Goal: Use online tool/utility: Utilize a website feature to perform a specific function

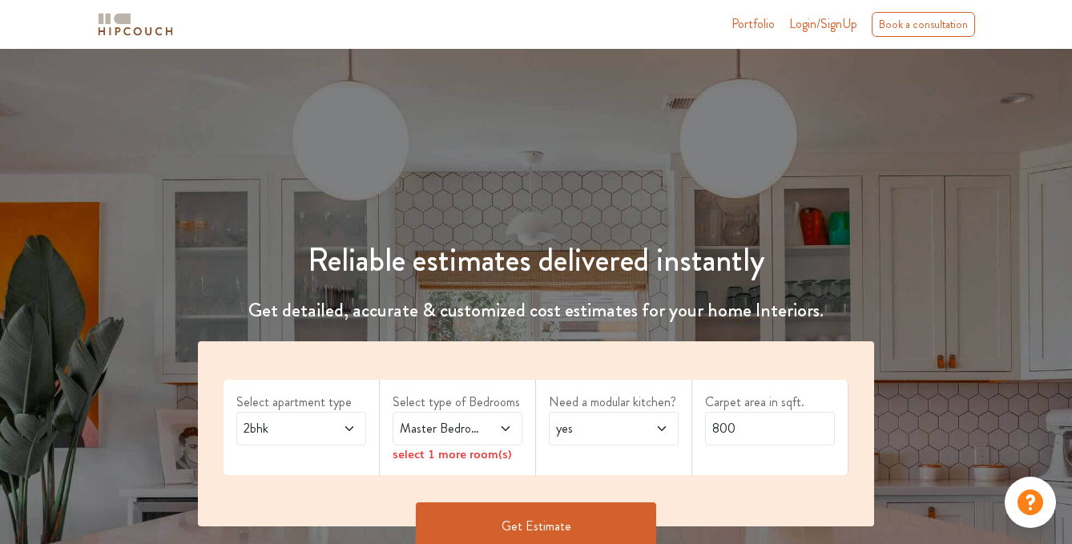
click at [352, 425] on icon at bounding box center [349, 428] width 13 height 13
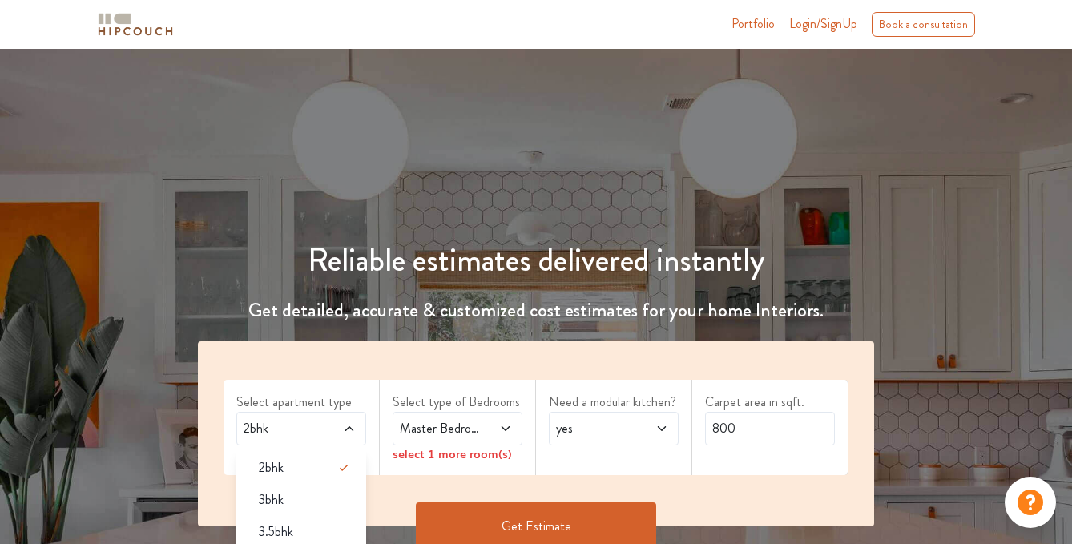
scroll to position [42, 0]
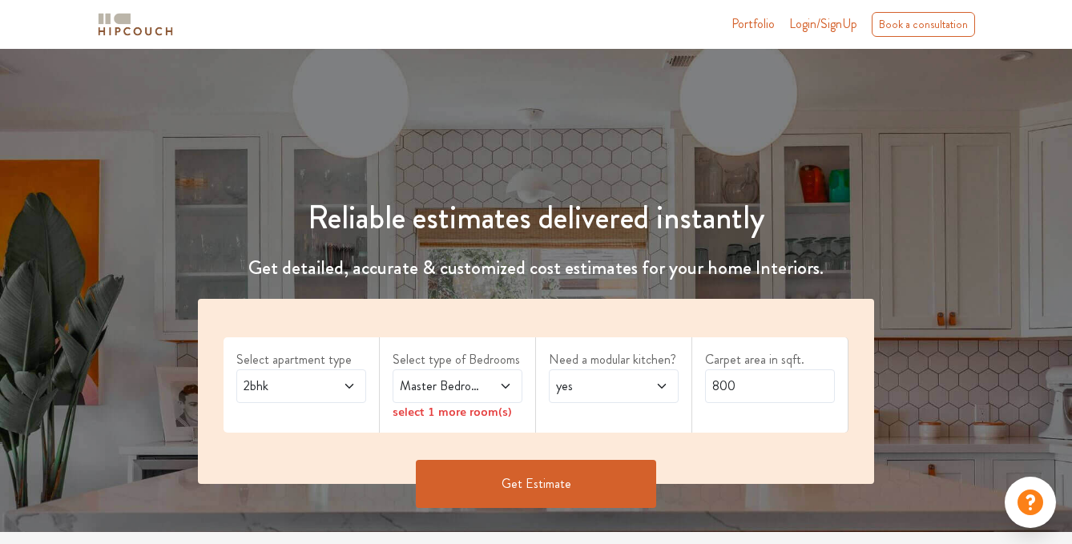
click at [506, 387] on icon at bounding box center [506, 386] width 8 height 5
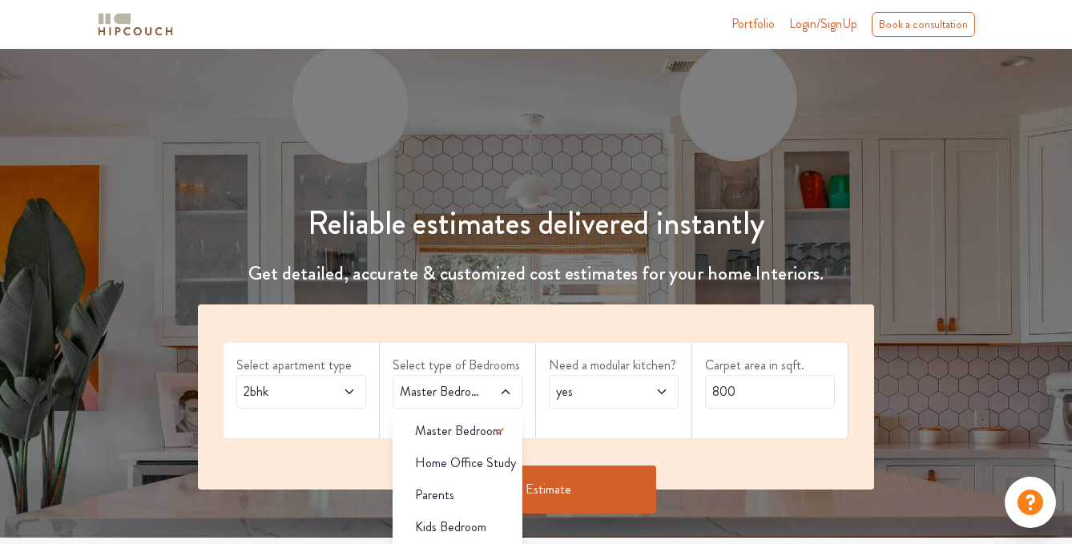
scroll to position [0, 0]
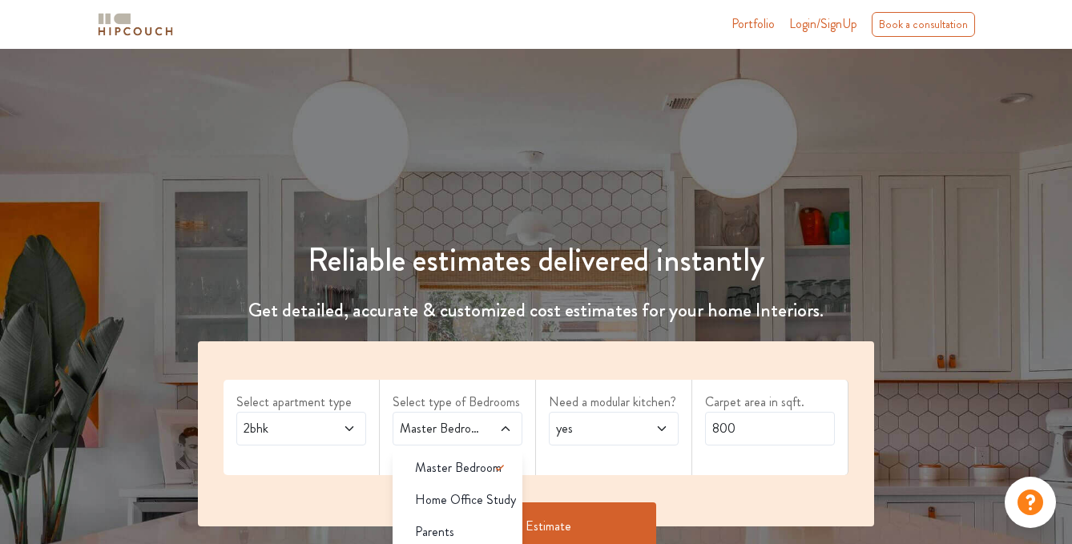
click at [669, 253] on h1 "Reliable estimates delivered instantly" at bounding box center [535, 260] width 695 height 38
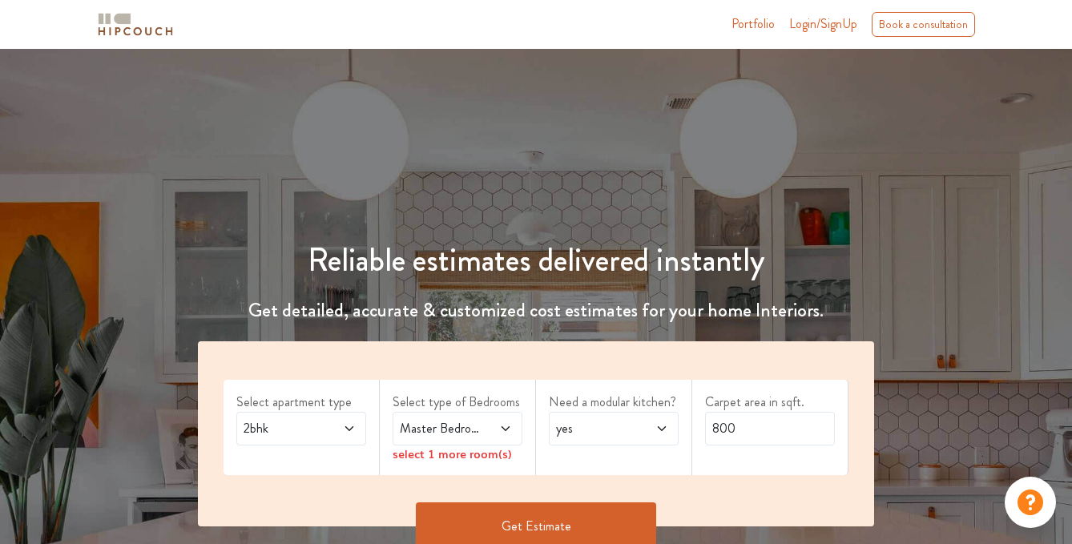
click at [353, 427] on icon at bounding box center [349, 428] width 13 height 13
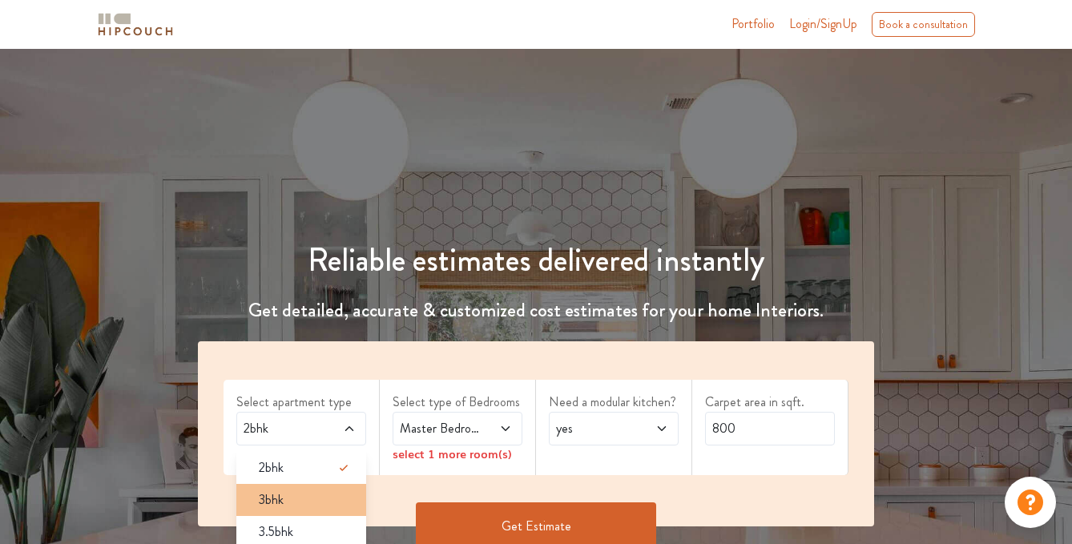
click at [295, 507] on div "3bhk" at bounding box center [306, 499] width 120 height 19
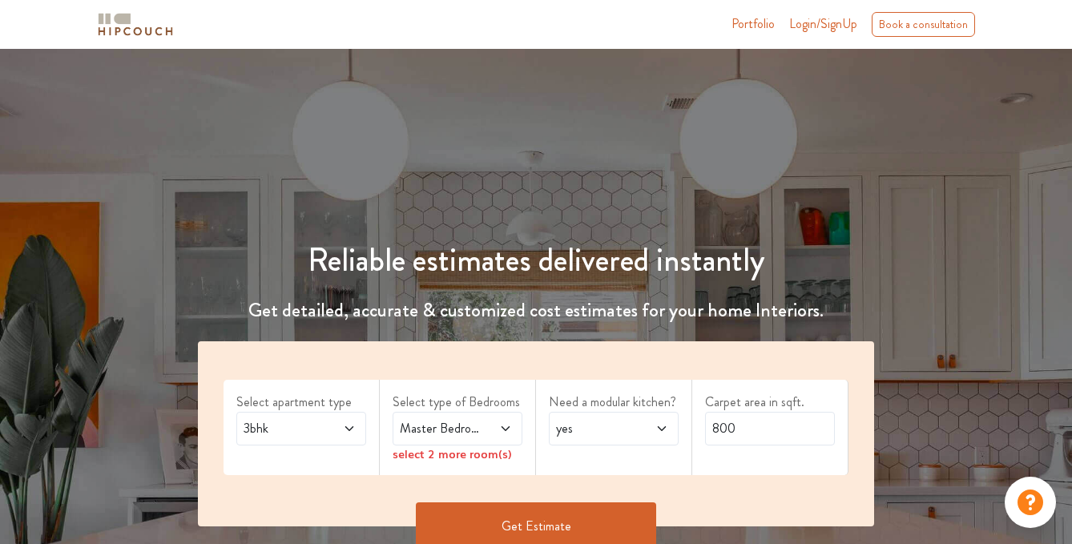
click at [512, 421] on div "Master Bedroom" at bounding box center [458, 429] width 130 height 34
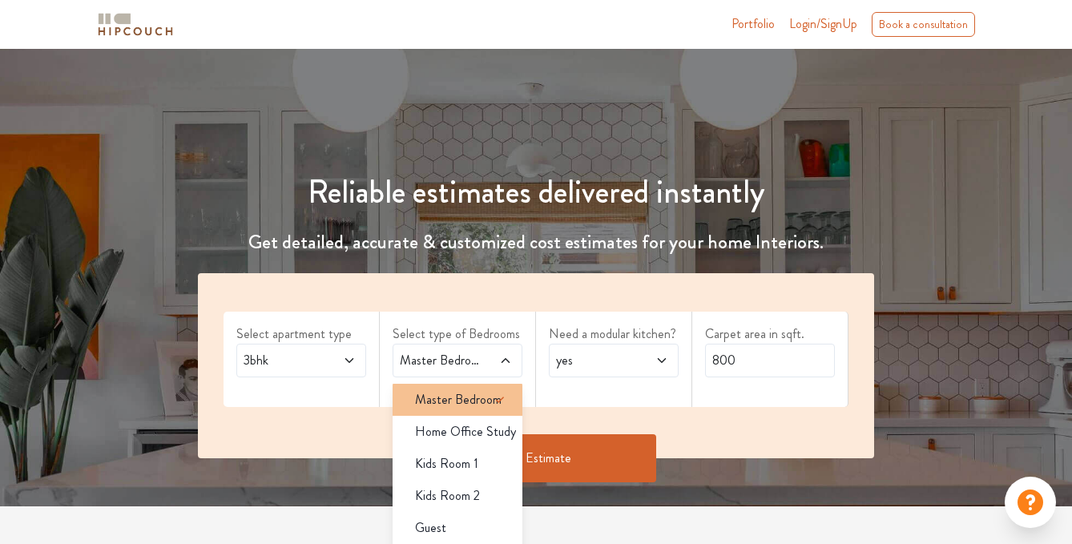
scroll to position [71, 0]
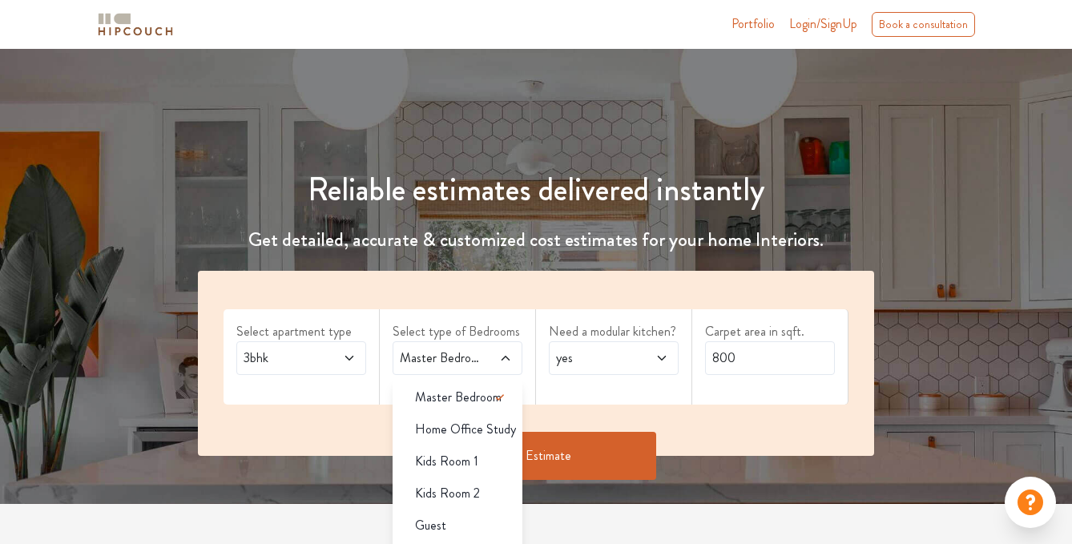
click at [508, 365] on span at bounding box center [497, 358] width 29 height 19
click at [481, 433] on span "Home Office Study" at bounding box center [465, 429] width 101 height 19
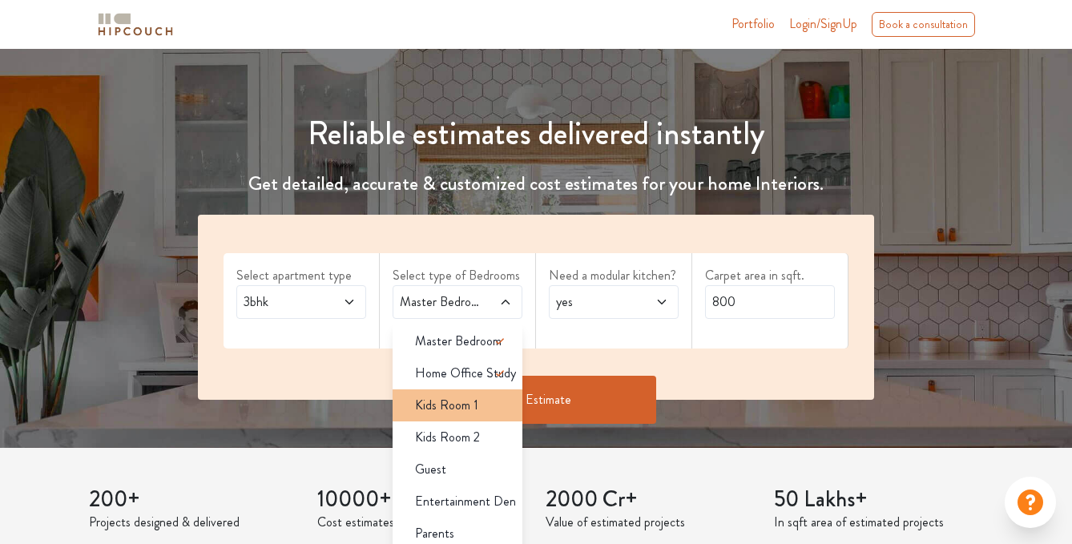
scroll to position [142, 0]
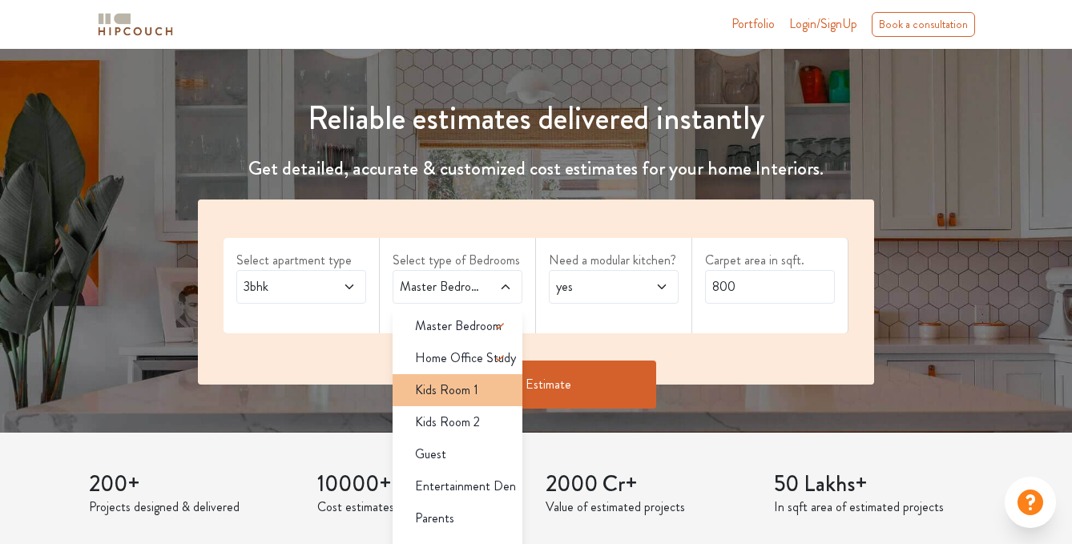
click at [474, 398] on span "Kids Room 1" at bounding box center [446, 390] width 63 height 19
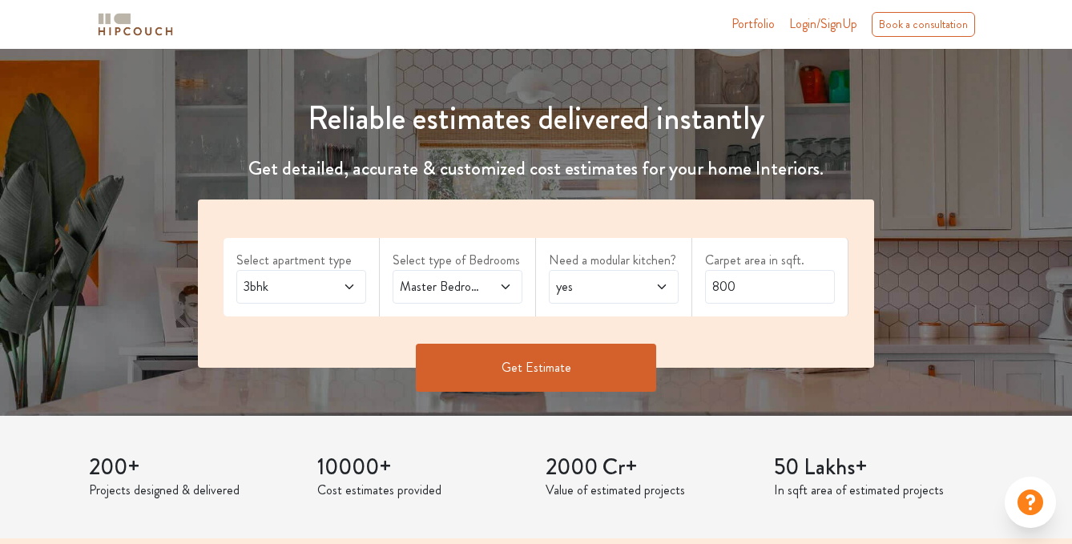
click at [508, 292] on icon at bounding box center [505, 286] width 13 height 13
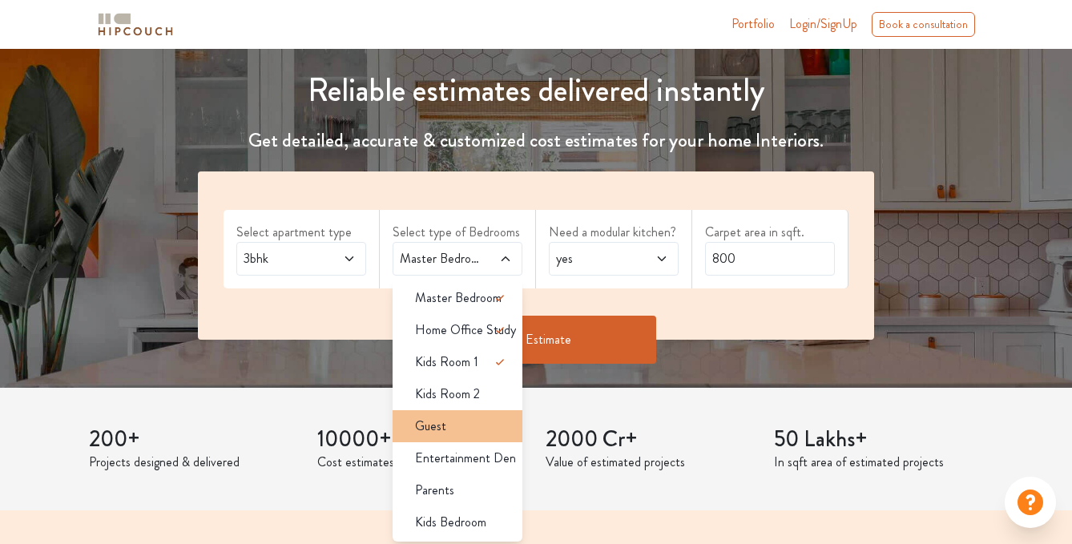
scroll to position [162, 0]
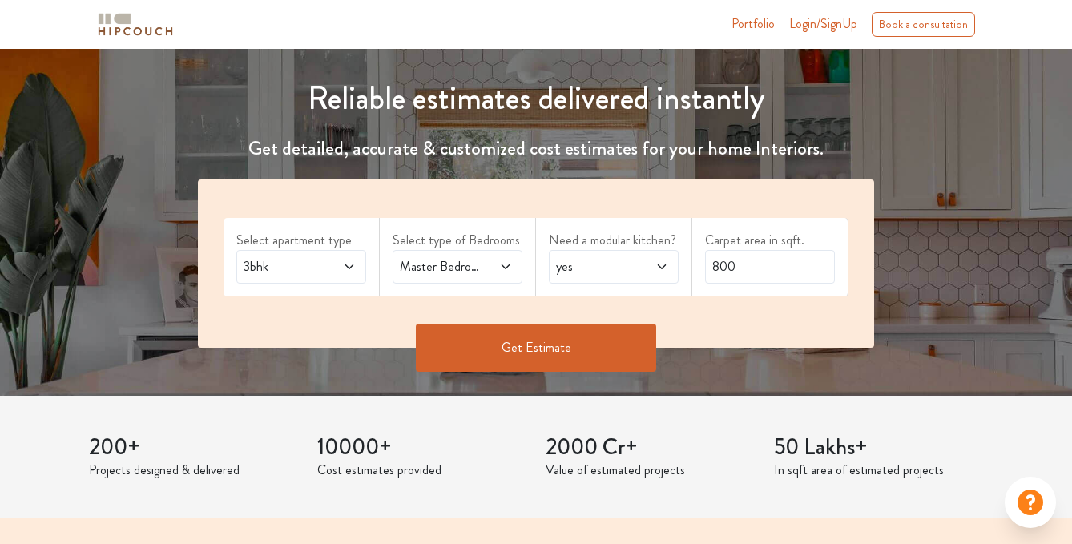
click at [659, 278] on div "yes" at bounding box center [614, 267] width 130 height 34
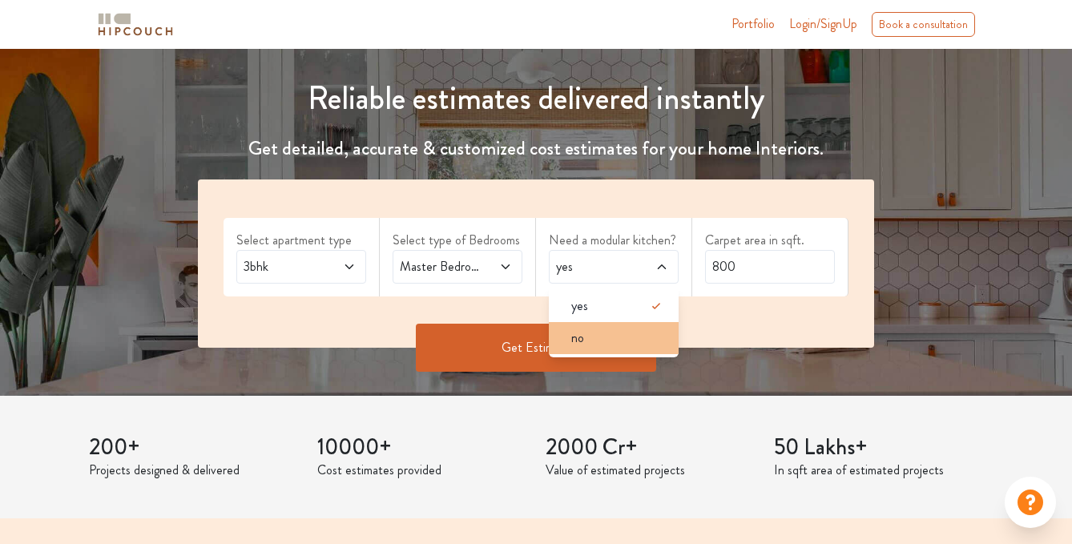
click at [622, 337] on div "no" at bounding box center [618, 338] width 120 height 19
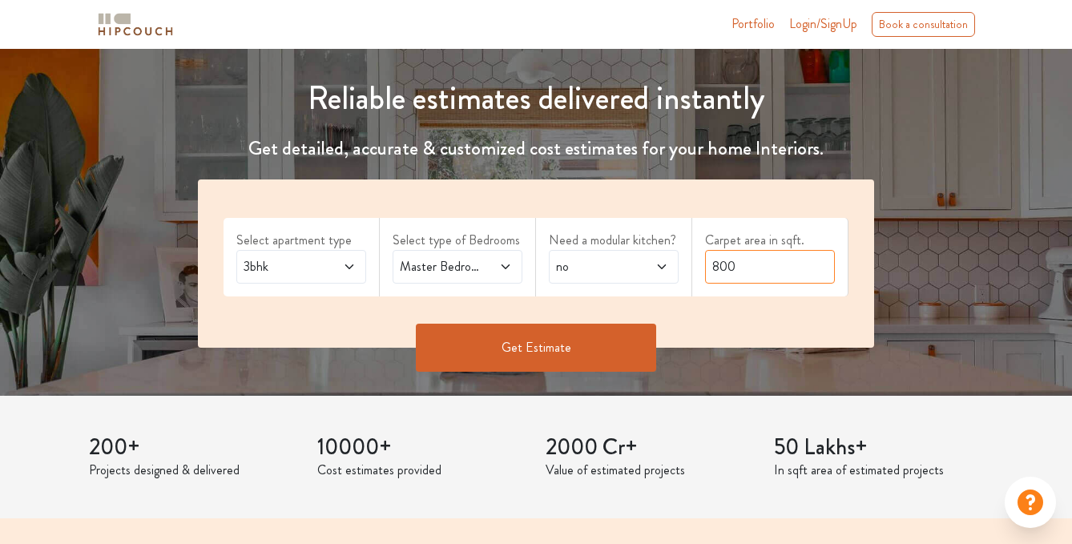
click at [753, 260] on input "800" at bounding box center [770, 267] width 130 height 34
type input "4500"
click at [586, 350] on button "Get Estimate" at bounding box center [536, 348] width 240 height 48
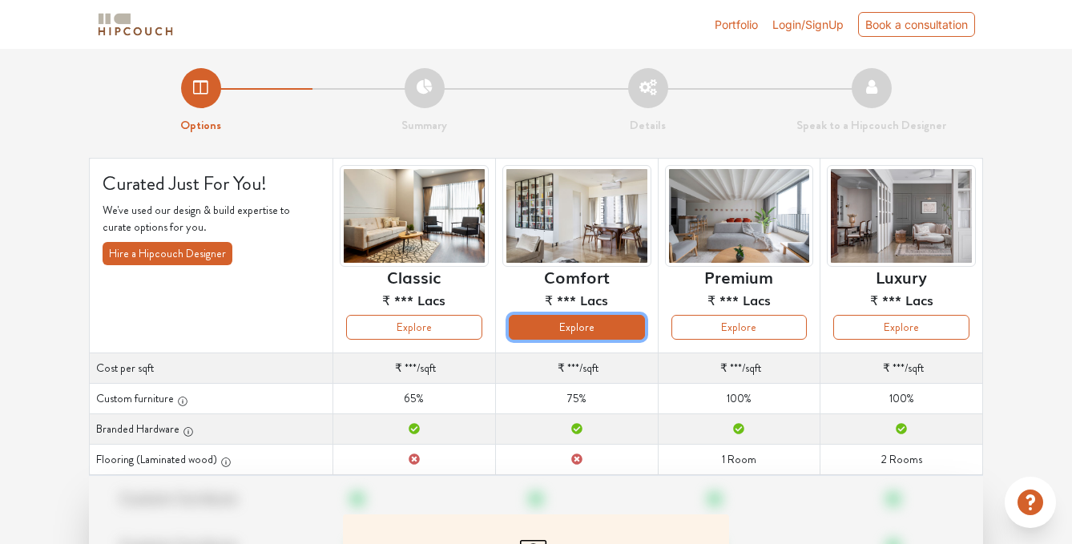
click at [578, 319] on button "Explore" at bounding box center [577, 327] width 136 height 25
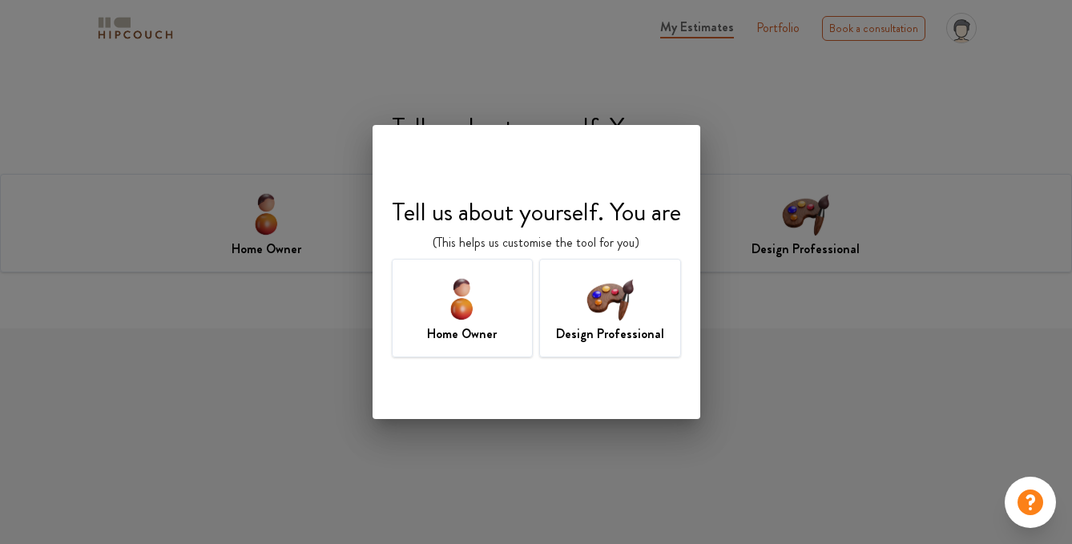
click at [636, 316] on img at bounding box center [610, 298] width 52 height 52
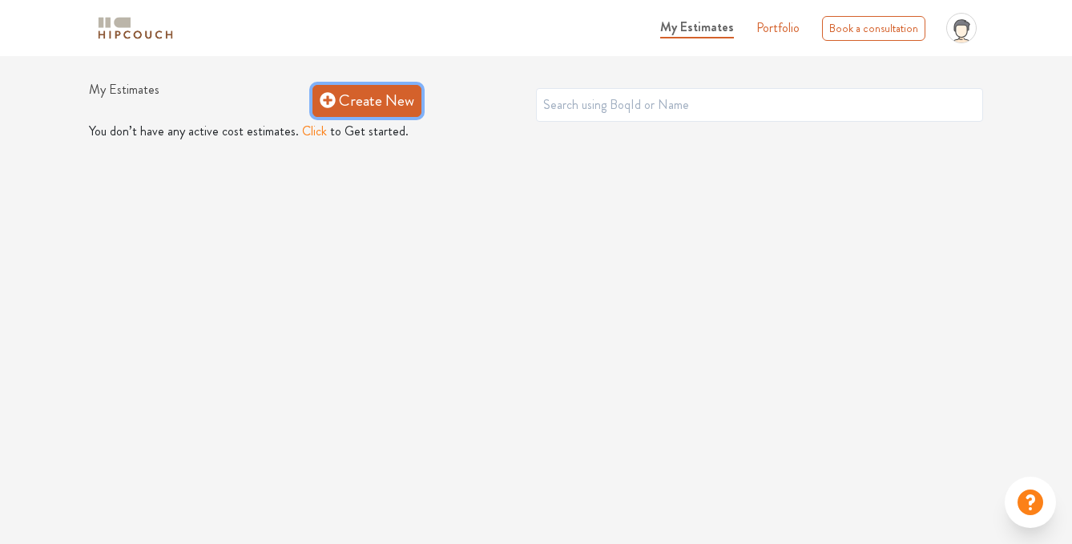
click at [379, 103] on link "Create New" at bounding box center [366, 101] width 109 height 32
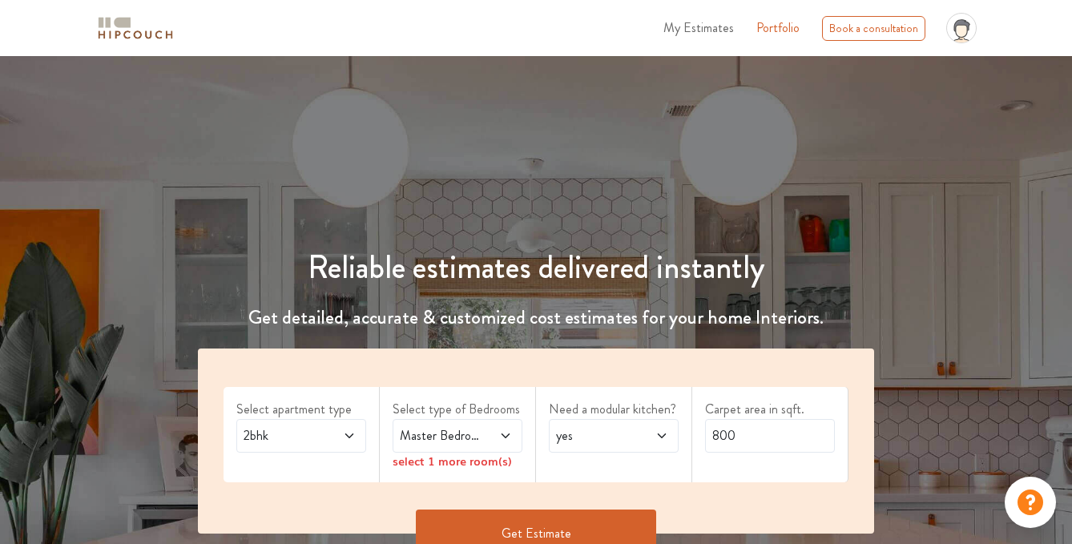
click at [345, 434] on icon at bounding box center [349, 435] width 8 height 5
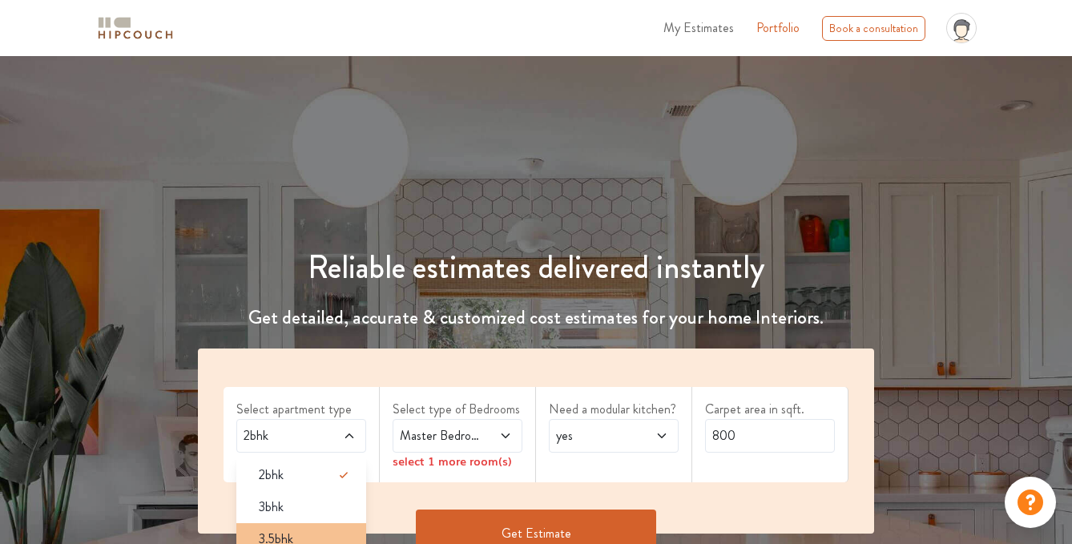
click at [316, 526] on li "3.5bhk" at bounding box center [301, 539] width 130 height 32
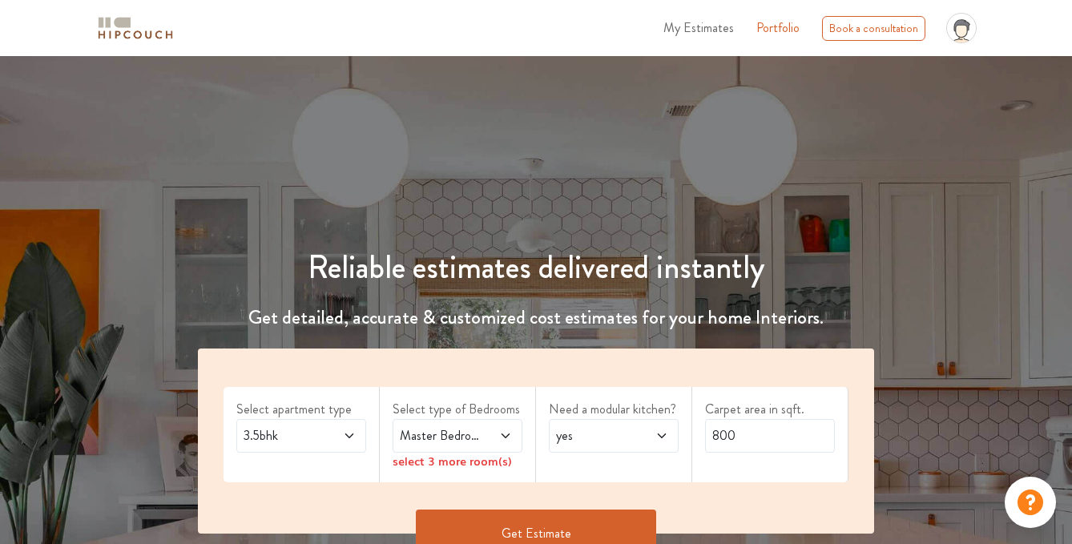
click at [508, 426] on span at bounding box center [497, 435] width 29 height 19
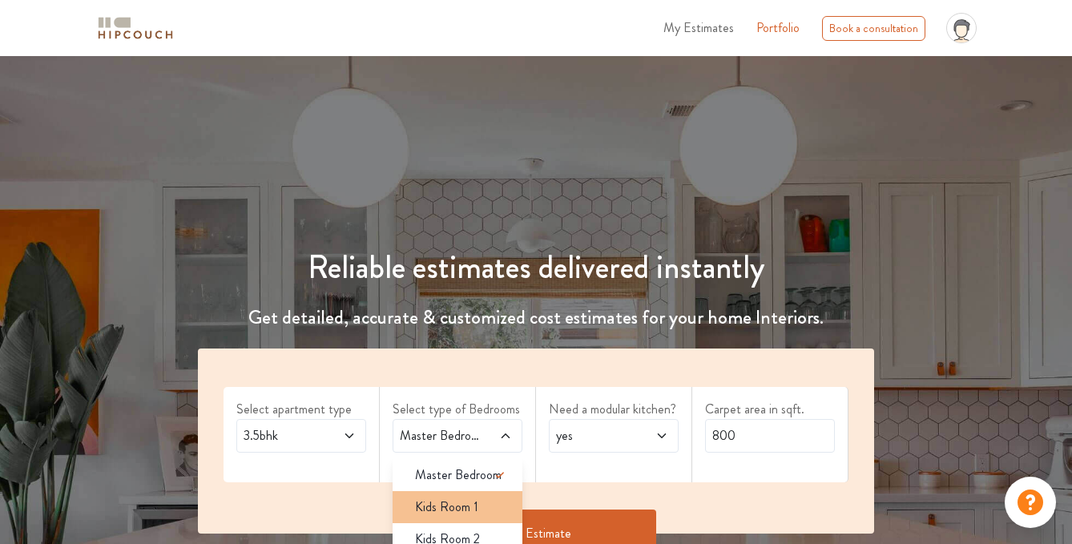
click at [486, 505] on div "Kids Room 1" at bounding box center [462, 507] width 120 height 19
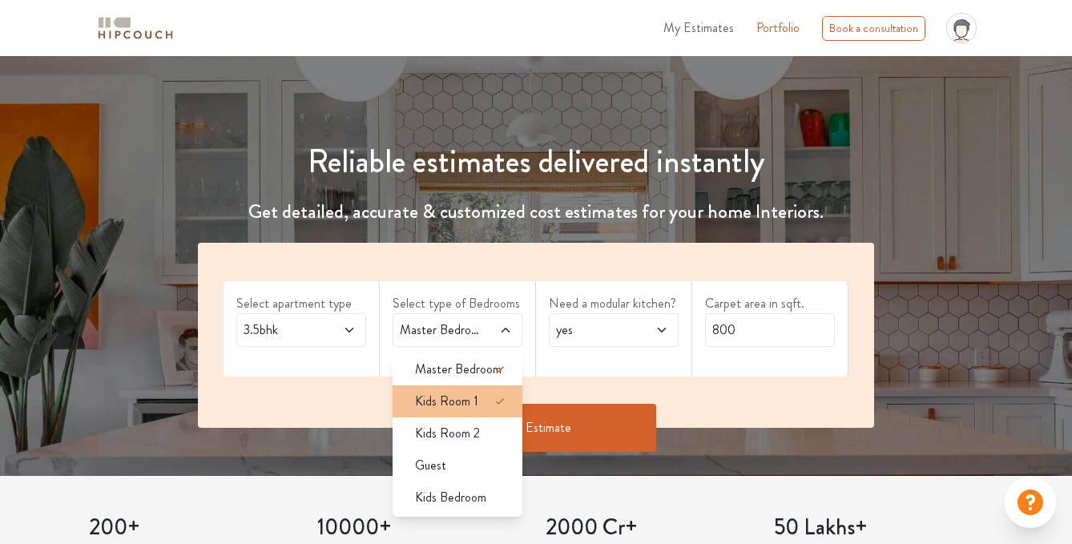
scroll to position [107, 0]
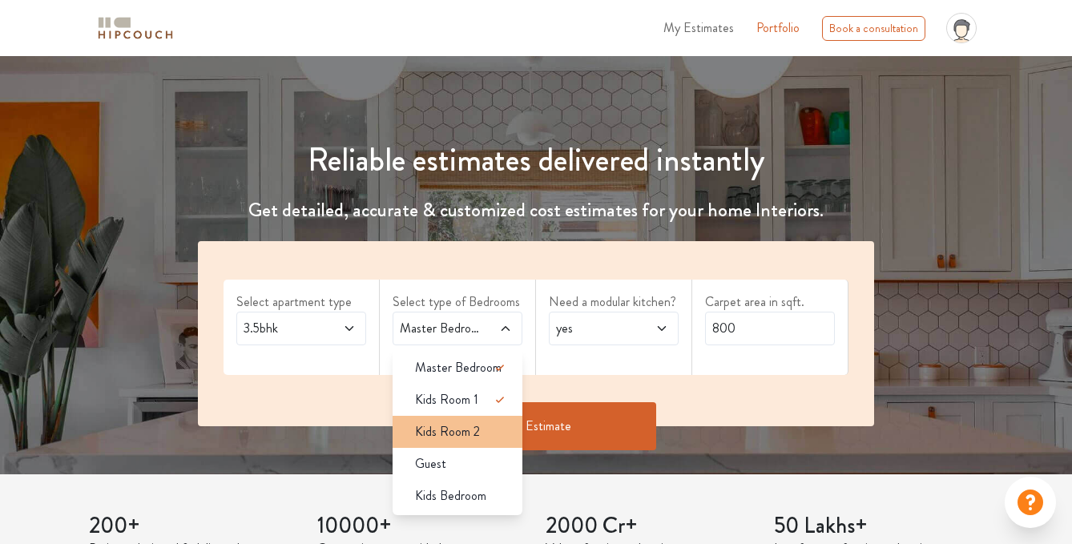
click at [490, 440] on div "Kids Room 2" at bounding box center [462, 431] width 120 height 19
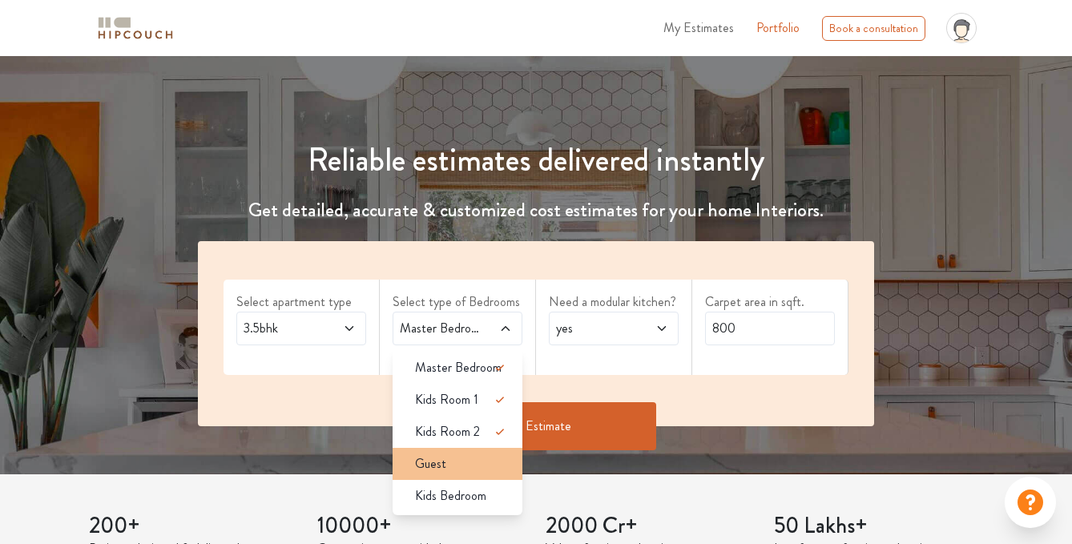
click at [484, 474] on li "Guest" at bounding box center [458, 464] width 130 height 32
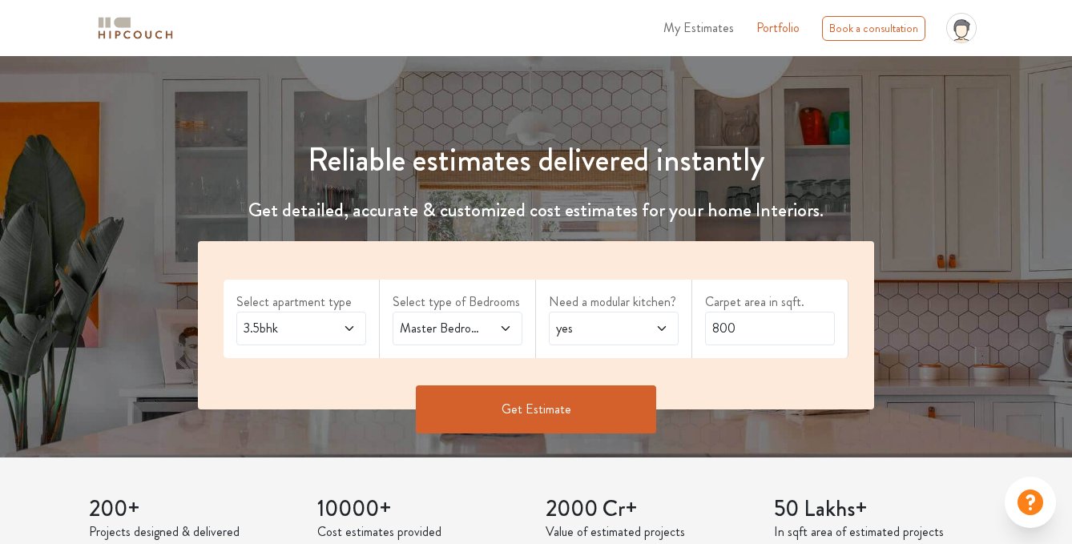
click at [617, 338] on div "yes" at bounding box center [614, 329] width 130 height 34
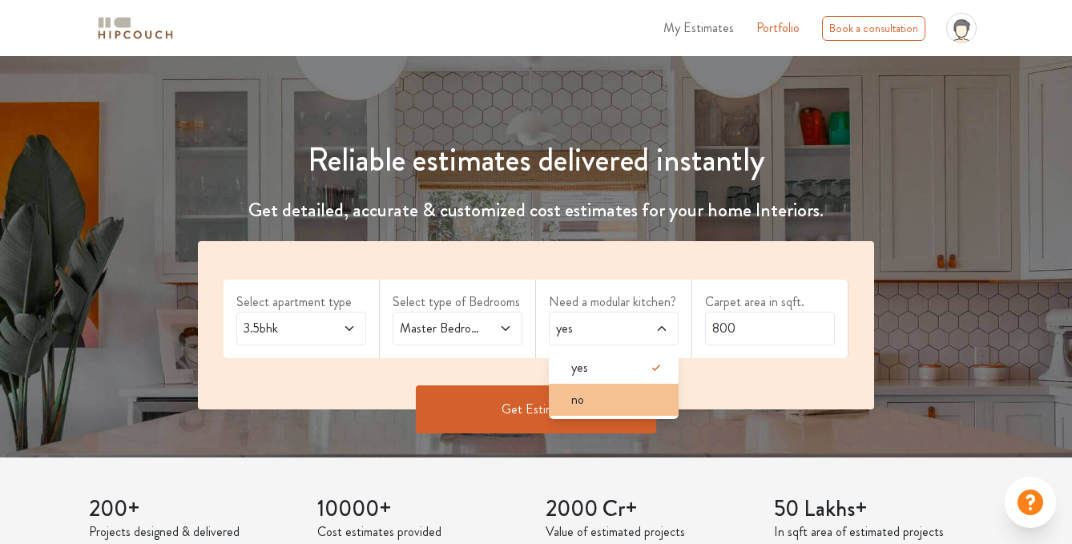
click at [624, 400] on div "no" at bounding box center [618, 399] width 120 height 19
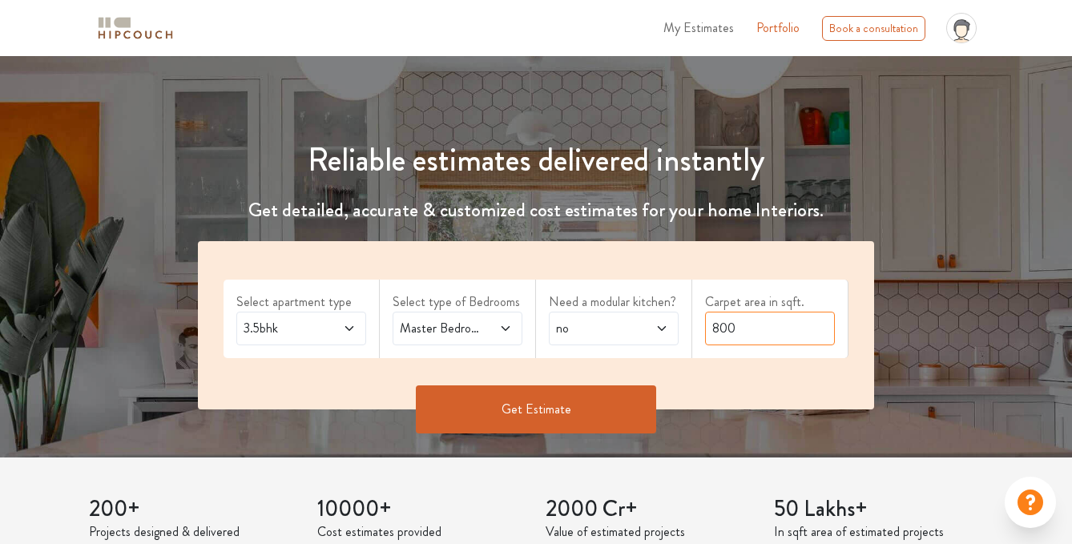
click at [776, 338] on input "800" at bounding box center [770, 329] width 130 height 34
type input "4500"
click at [610, 401] on button "Get Estimate" at bounding box center [536, 409] width 240 height 48
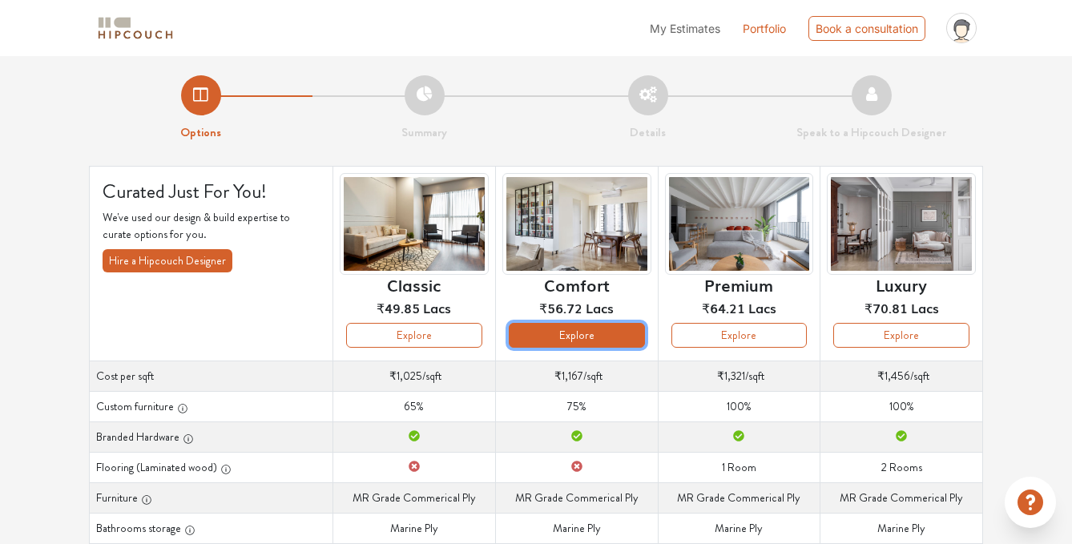
click at [583, 336] on button "Explore" at bounding box center [577, 335] width 136 height 25
